Goal: Task Accomplishment & Management: Complete application form

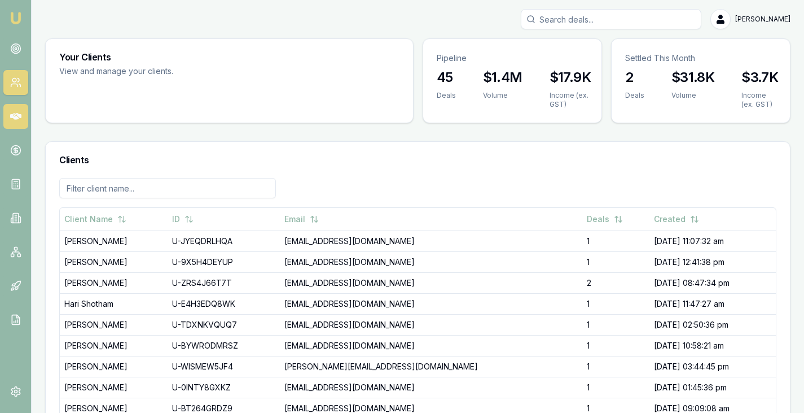
click at [15, 116] on icon at bounding box center [15, 116] width 11 height 7
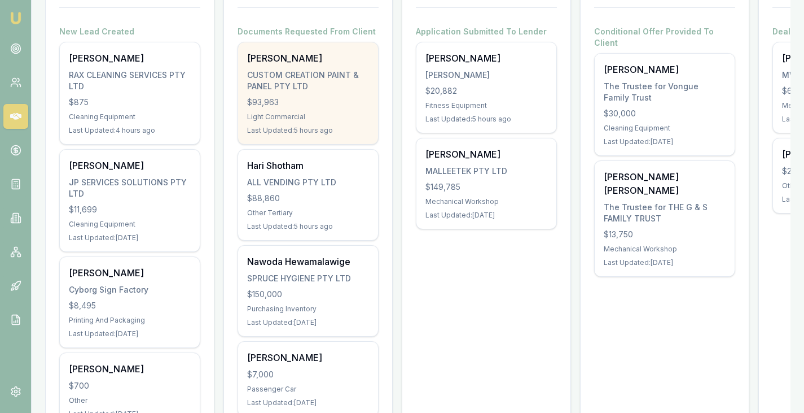
scroll to position [211, 0]
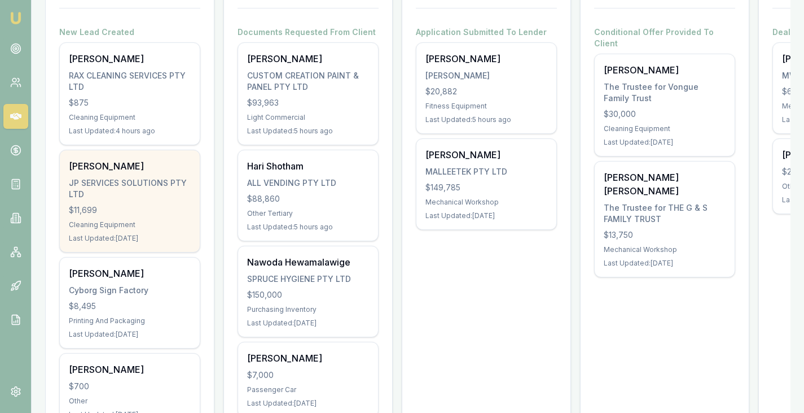
click at [120, 190] on div "JP SERVICES SOLUTIONS PTY LTD" at bounding box center [130, 188] width 122 height 23
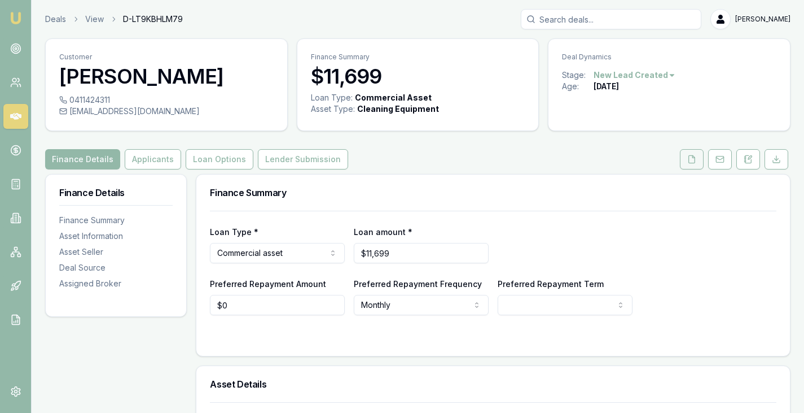
click at [694, 164] on button at bounding box center [692, 159] width 24 height 20
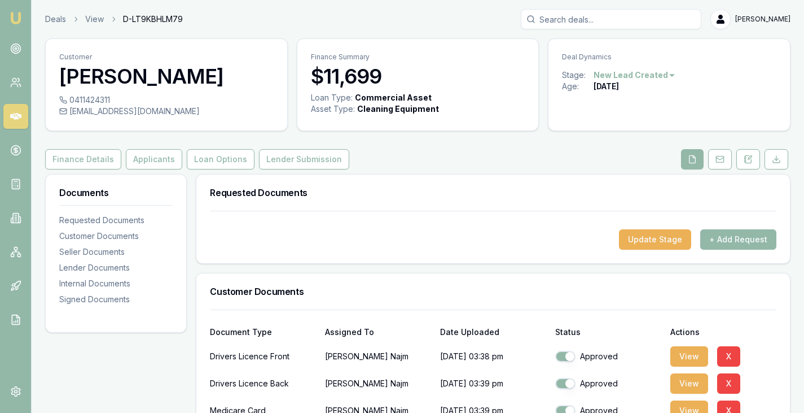
click at [383, 243] on div "Update Stage + Add Request" at bounding box center [493, 239] width 567 height 20
click at [412, 162] on div "Finance Details Applicants Loan Options Lender Submission" at bounding box center [418, 159] width 746 height 20
click at [60, 162] on button "Finance Details" at bounding box center [83, 159] width 76 height 20
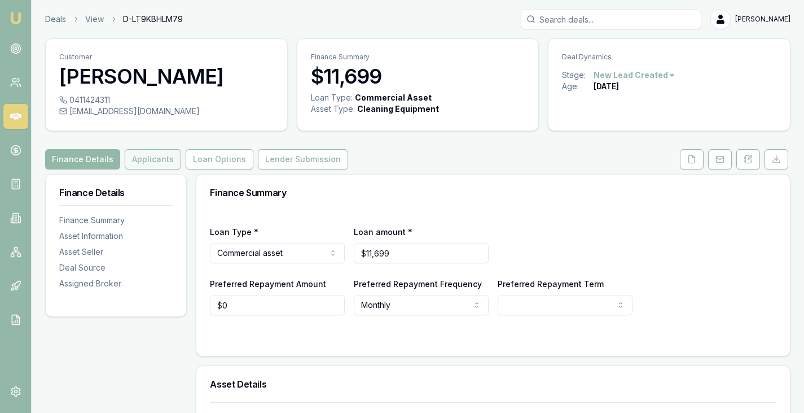
click at [151, 163] on button "Applicants" at bounding box center [153, 159] width 56 height 20
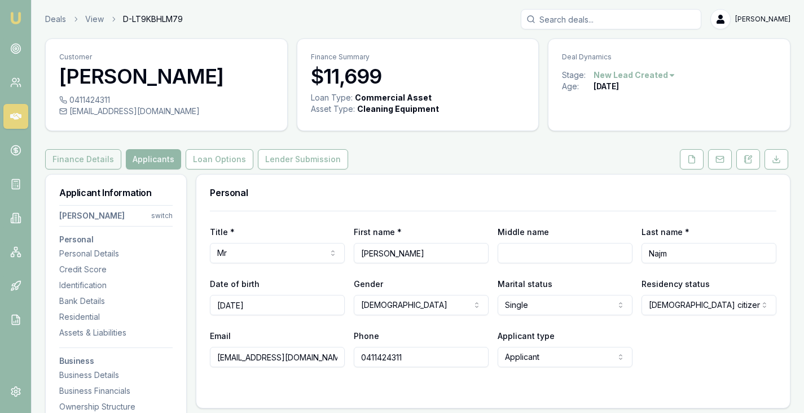
click at [78, 166] on button "Finance Details" at bounding box center [83, 159] width 76 height 20
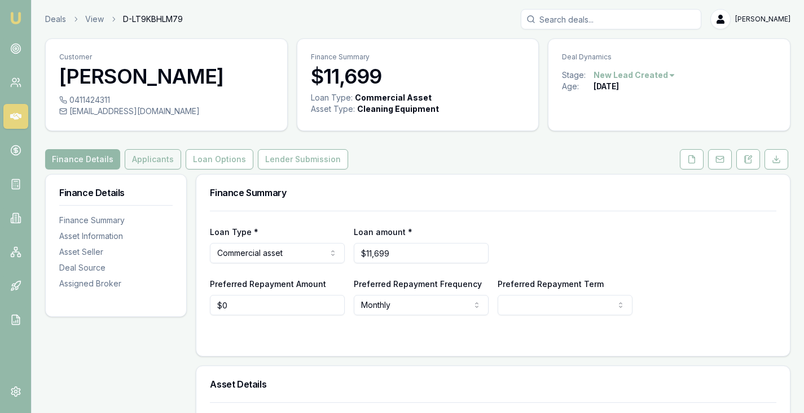
click at [138, 160] on button "Applicants" at bounding box center [153, 159] width 56 height 20
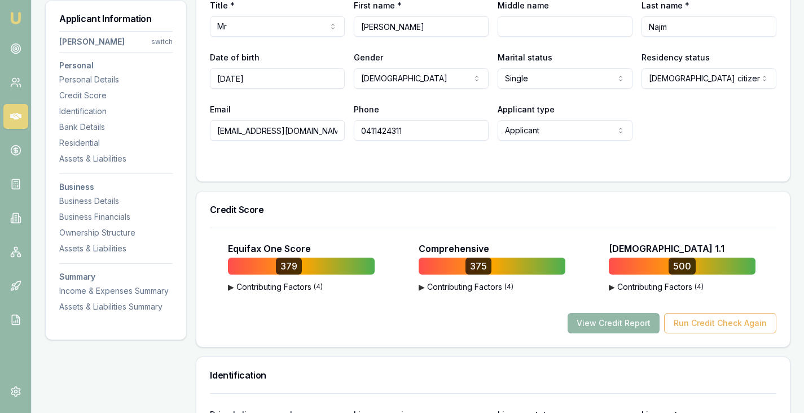
scroll to position [229, 0]
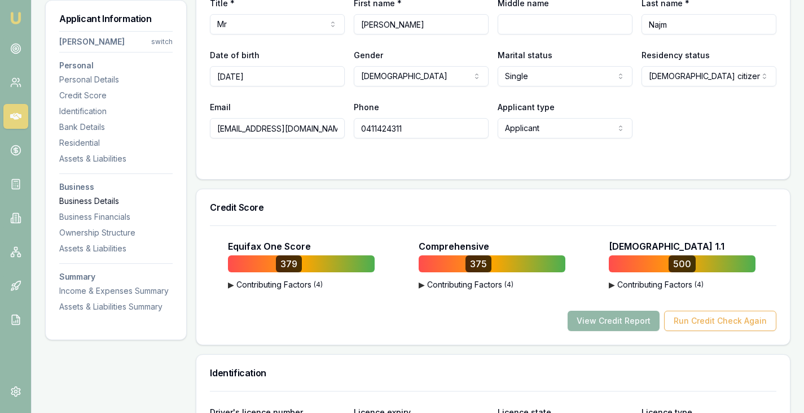
click at [95, 205] on div "Business Details" at bounding box center [115, 200] width 113 height 11
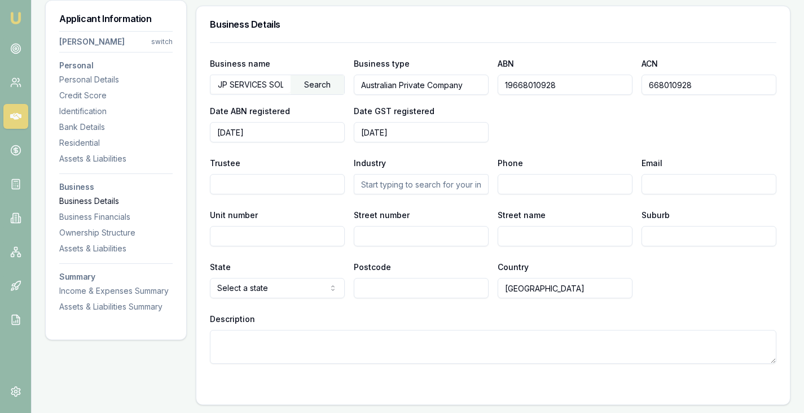
scroll to position [1548, 0]
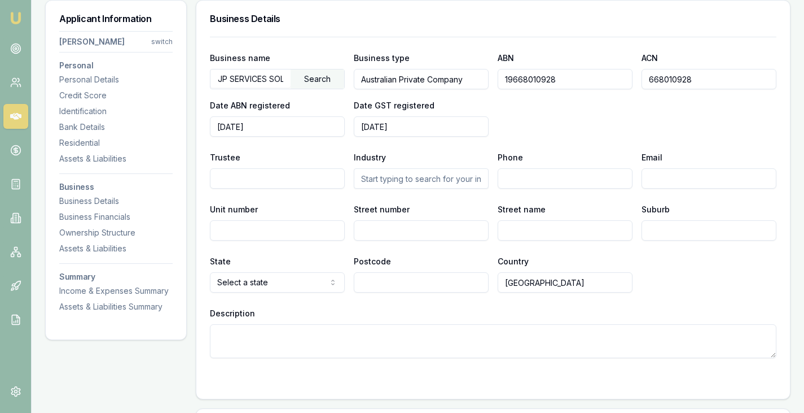
click at [526, 85] on input "19668010928" at bounding box center [565, 79] width 135 height 20
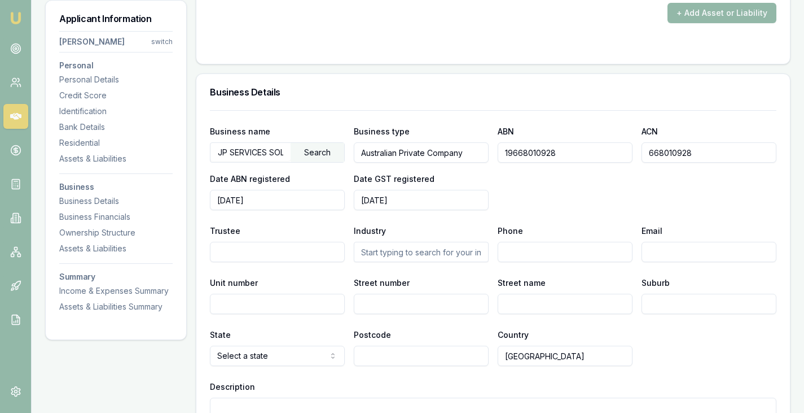
click at [594, 97] on div "Business Details" at bounding box center [493, 92] width 594 height 36
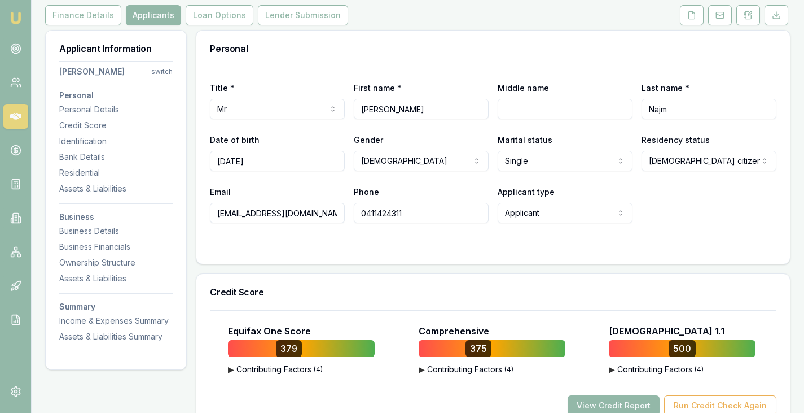
scroll to position [0, 0]
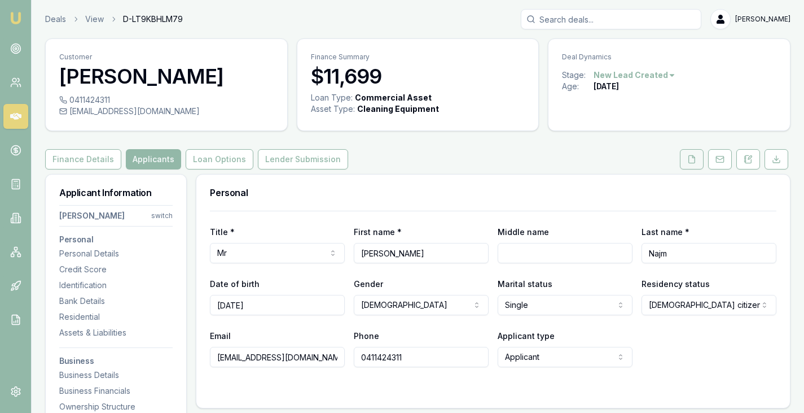
click at [697, 160] on button at bounding box center [692, 159] width 24 height 20
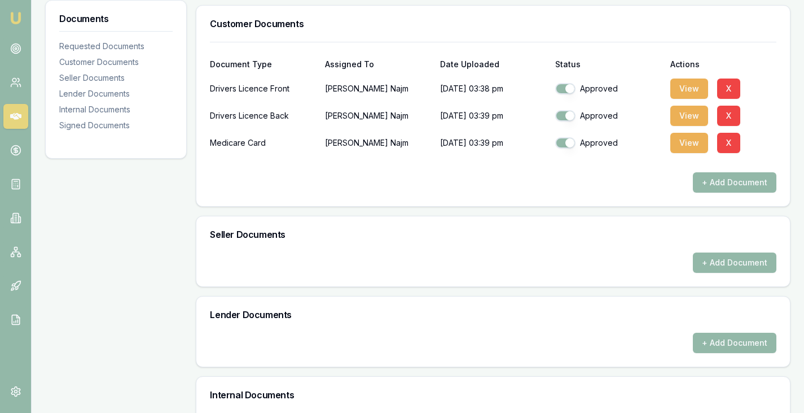
scroll to position [270, 0]
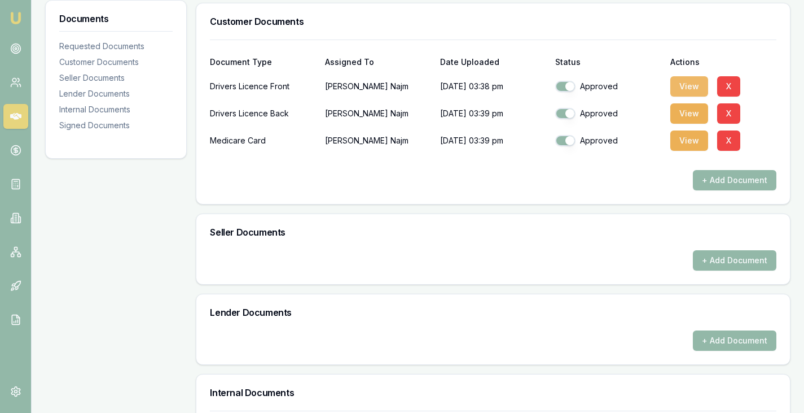
click at [690, 90] on button "View" at bounding box center [690, 86] width 38 height 20
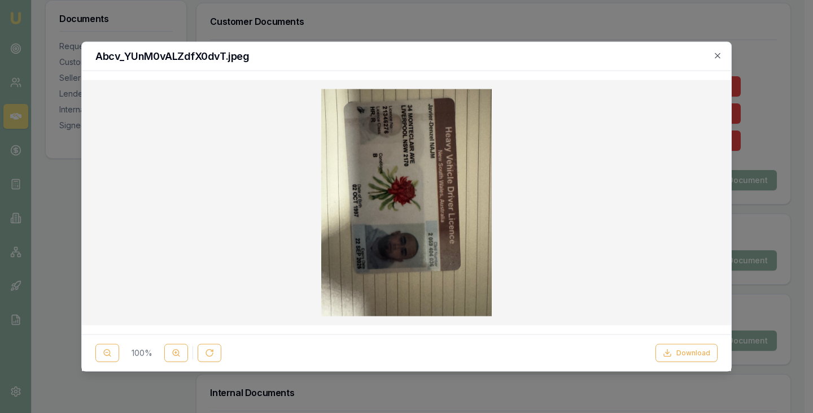
click at [670, 344] on div "Download" at bounding box center [686, 353] width 62 height 18
click at [674, 345] on button "Download" at bounding box center [686, 353] width 62 height 18
click at [719, 57] on icon "button" at bounding box center [717, 54] width 5 height 5
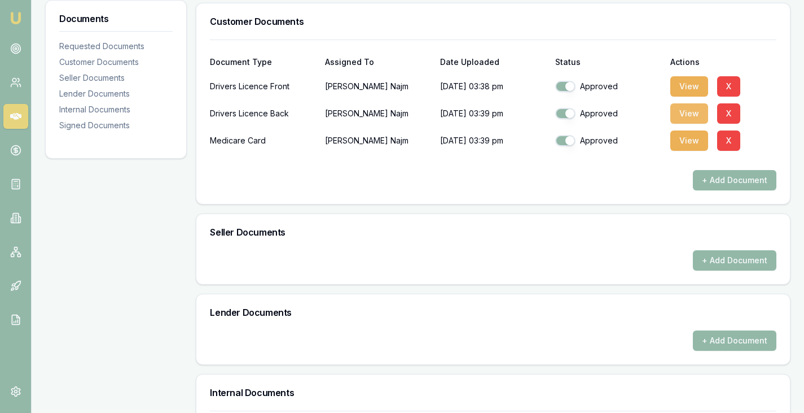
click at [680, 112] on button "View" at bounding box center [690, 113] width 38 height 20
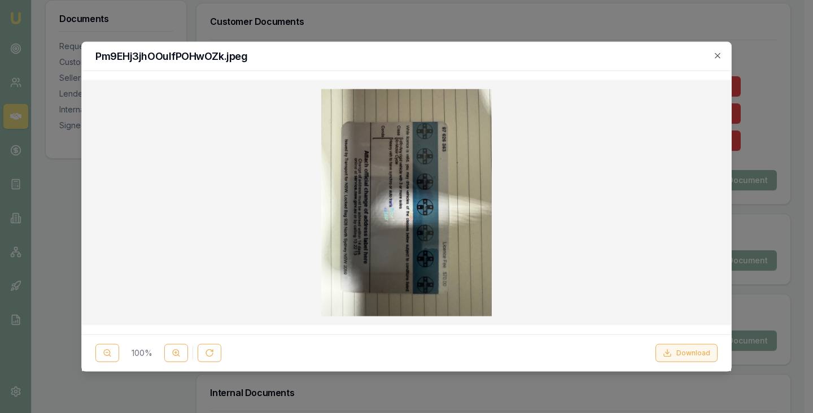
click at [682, 344] on button "Download" at bounding box center [686, 353] width 62 height 18
click at [719, 54] on icon "button" at bounding box center [717, 54] width 5 height 5
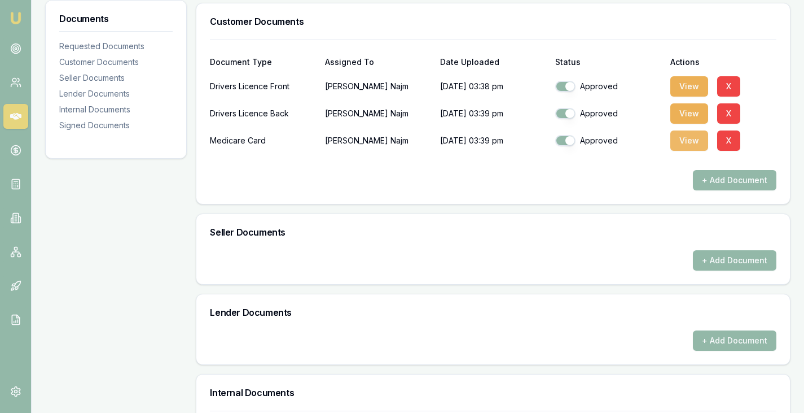
click at [692, 144] on button "View" at bounding box center [690, 140] width 38 height 20
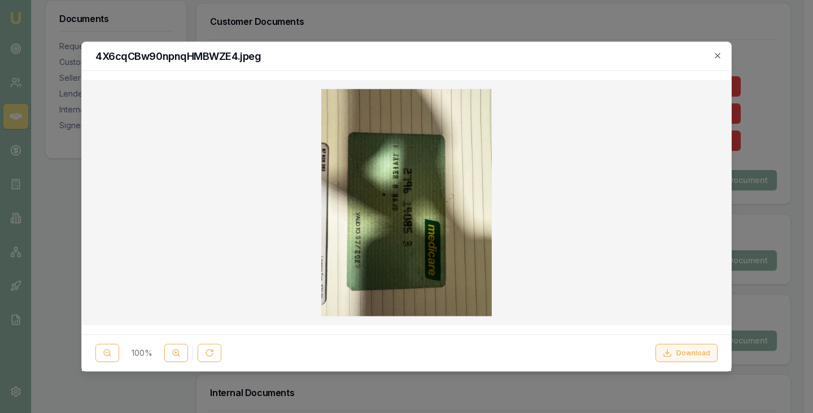
click at [686, 356] on button "Download" at bounding box center [686, 353] width 62 height 18
click at [715, 58] on icon "button" at bounding box center [717, 55] width 9 height 9
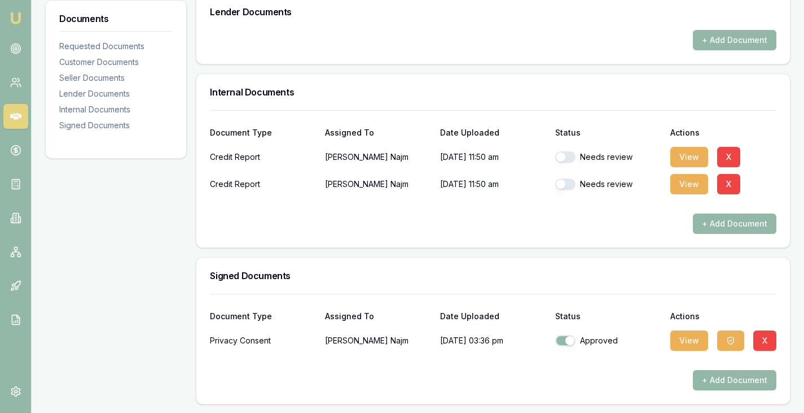
scroll to position [571, 0]
click at [691, 342] on button "View" at bounding box center [690, 340] width 38 height 20
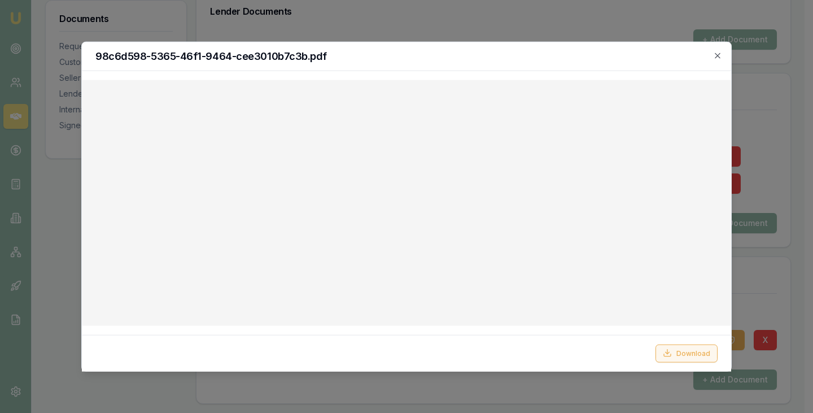
click at [689, 354] on button "Download" at bounding box center [686, 353] width 62 height 18
click at [717, 53] on icon "button" at bounding box center [717, 55] width 9 height 9
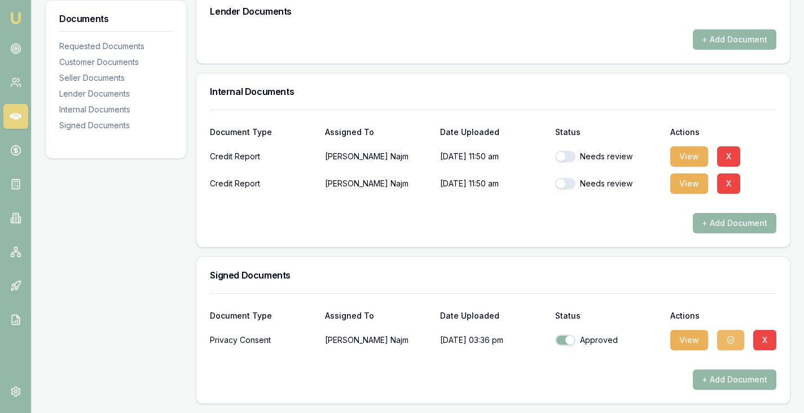
click at [732, 340] on icon "button" at bounding box center [730, 339] width 9 height 9
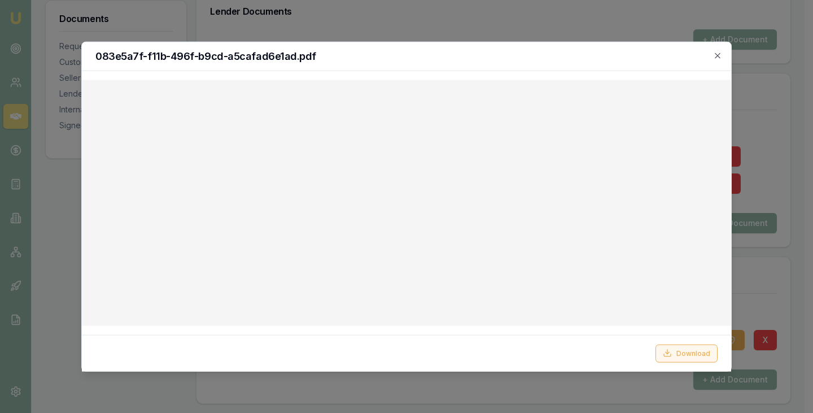
click at [691, 356] on button "Download" at bounding box center [686, 353] width 62 height 18
click at [689, 359] on button "Download" at bounding box center [686, 353] width 62 height 18
click at [718, 53] on icon "button" at bounding box center [717, 55] width 9 height 9
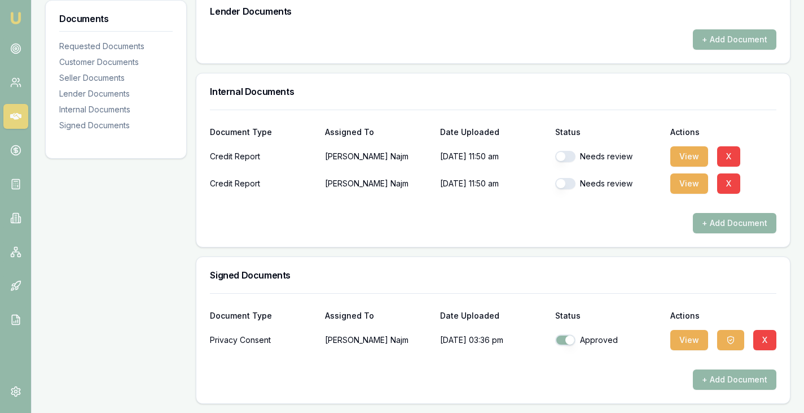
click at [707, 87] on h3 "Internal Documents" at bounding box center [493, 91] width 567 height 9
click at [707, 90] on h3 "Internal Documents" at bounding box center [493, 91] width 567 height 9
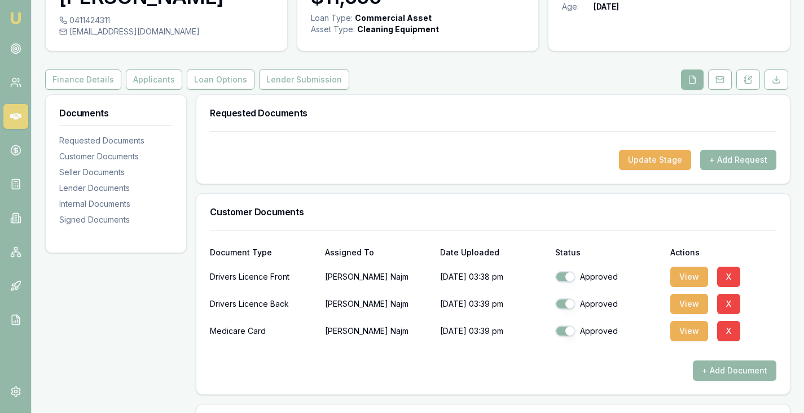
scroll to position [0, 0]
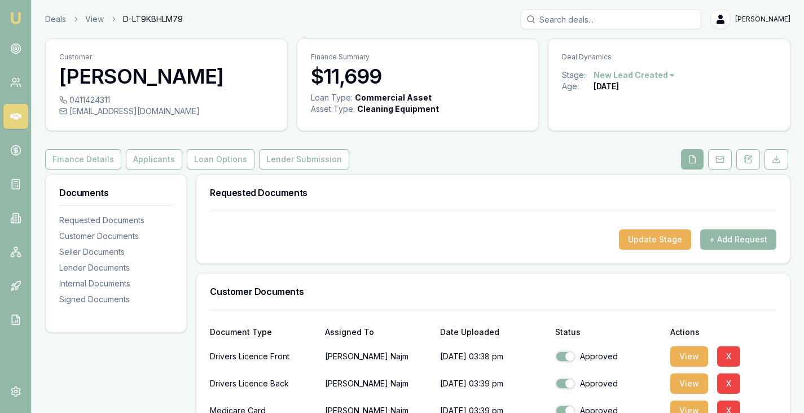
click at [593, 257] on div "Update Stage + Add Request" at bounding box center [493, 237] width 594 height 52
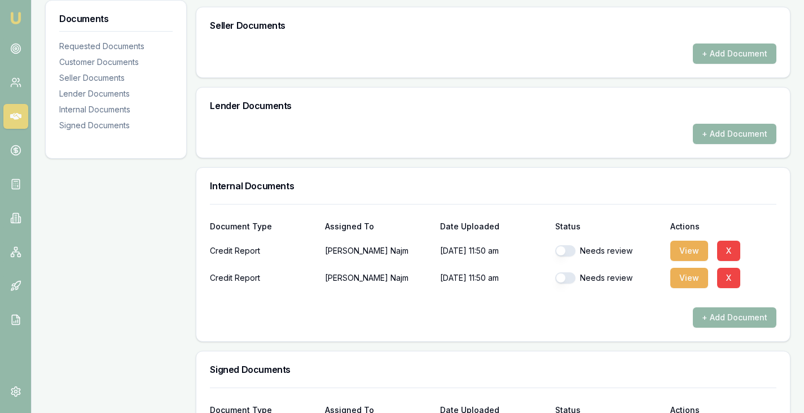
scroll to position [477, 0]
click at [567, 248] on button "button" at bounding box center [565, 249] width 20 height 11
checkbox input "true"
click at [571, 277] on button "button" at bounding box center [565, 277] width 20 height 11
checkbox input "true"
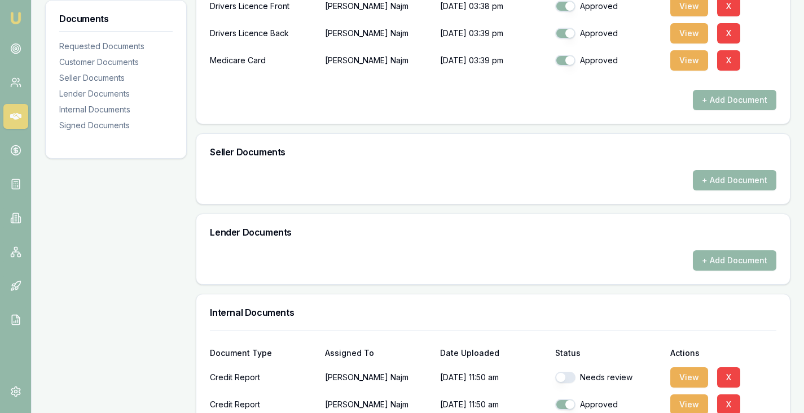
scroll to position [395, 0]
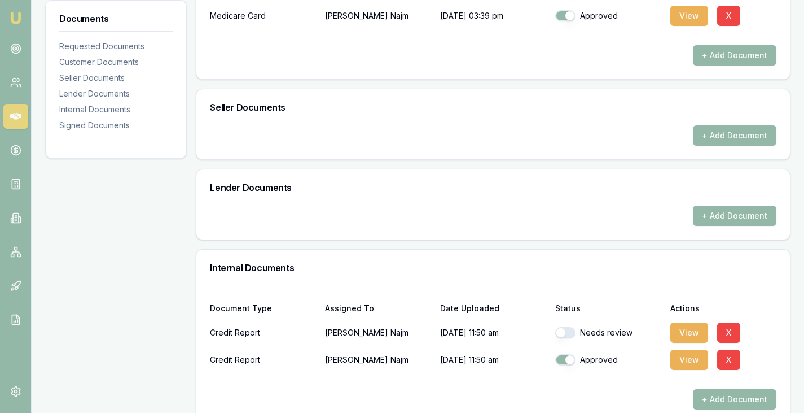
checkbox input "true"
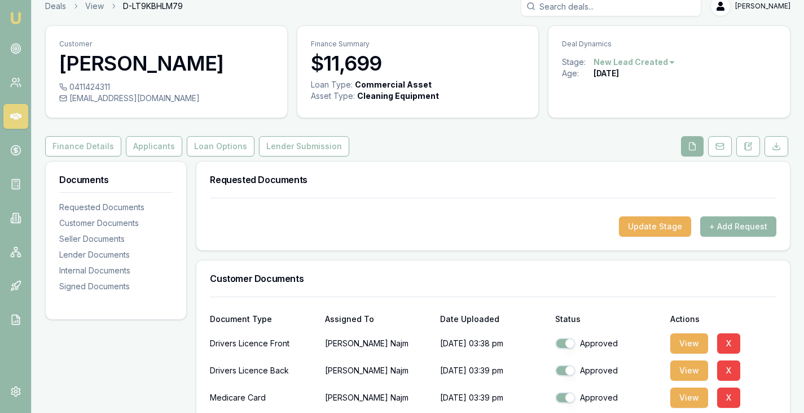
scroll to position [0, 0]
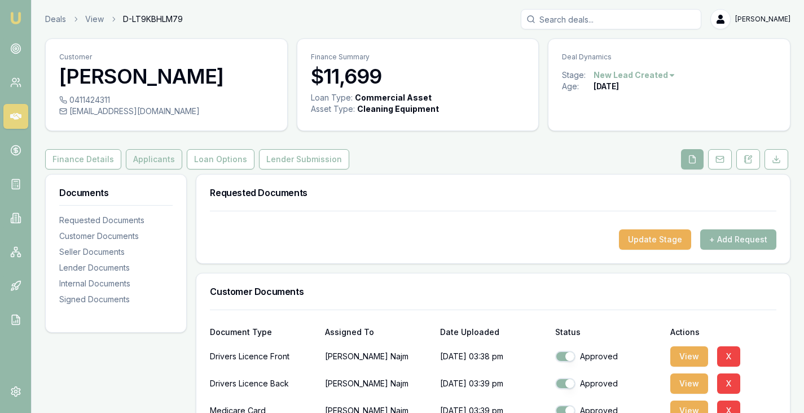
click at [150, 159] on button "Applicants" at bounding box center [154, 159] width 56 height 20
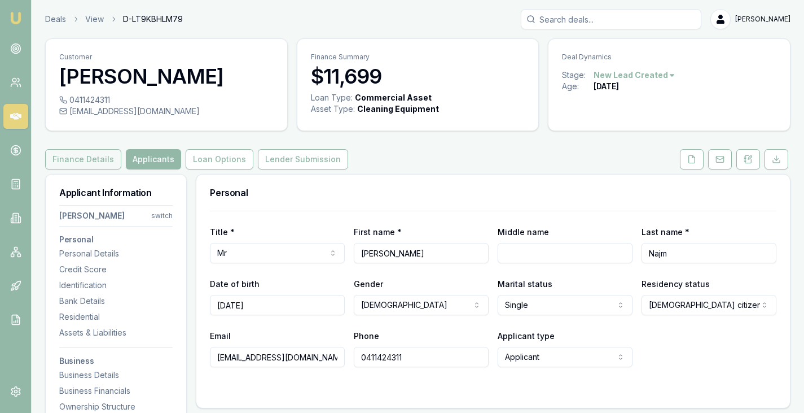
click at [95, 160] on button "Finance Details" at bounding box center [83, 159] width 76 height 20
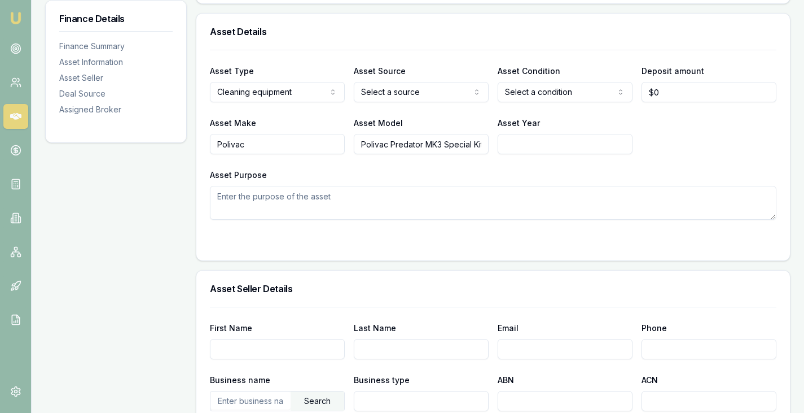
scroll to position [0, 2]
drag, startPoint x: 360, startPoint y: 142, endPoint x: 547, endPoint y: 143, distance: 186.8
click at [547, 143] on div "Asset Make Polivac Asset Model Polivac Predator MK3 Special Kit Asset Year" at bounding box center [493, 135] width 567 height 38
click at [547, 143] on input "Asset Year" at bounding box center [565, 144] width 135 height 20
